Goal: Transaction & Acquisition: Purchase product/service

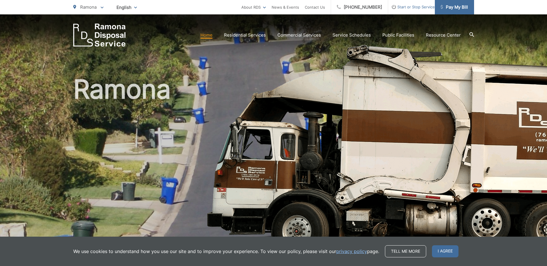
click at [456, 6] on span "Pay My Bill" at bounding box center [453, 7] width 27 height 7
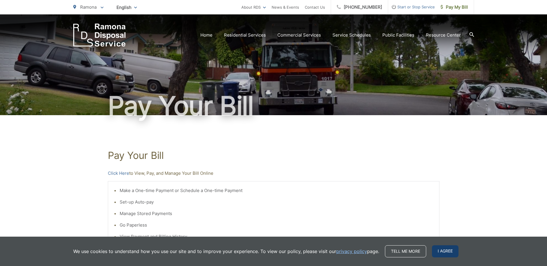
click at [442, 250] on span "I agree" at bounding box center [445, 252] width 27 height 12
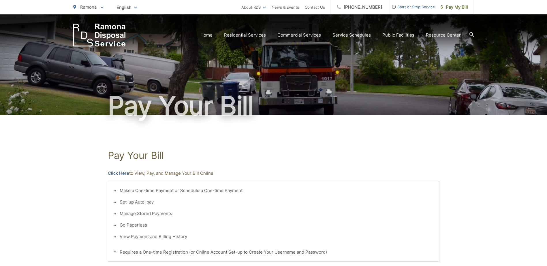
click at [117, 172] on link "Click Here" at bounding box center [118, 173] width 21 height 7
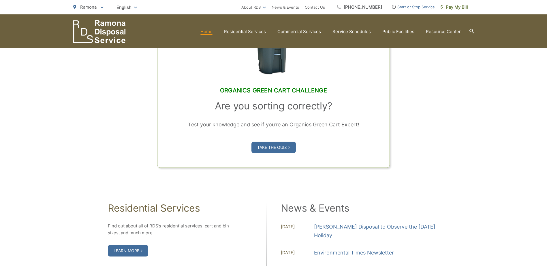
scroll to position [387, 0]
